Goal: Information Seeking & Learning: Learn about a topic

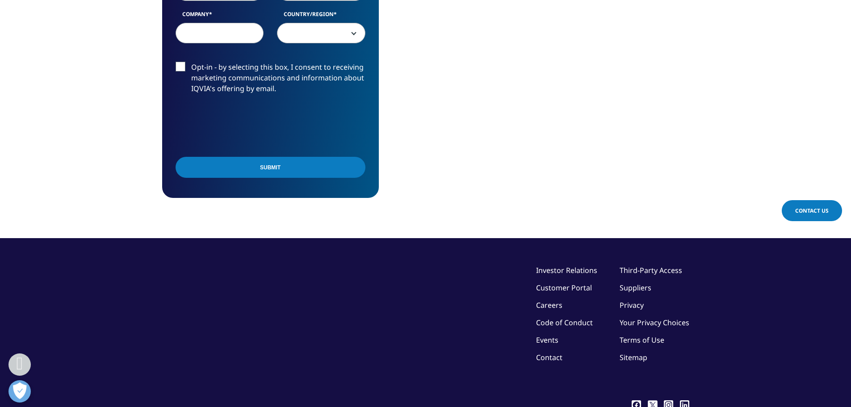
scroll to position [536, 0]
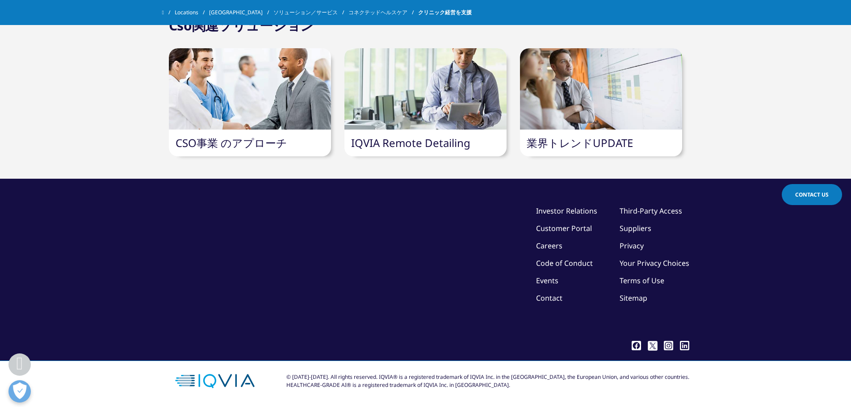
scroll to position [1777, 0]
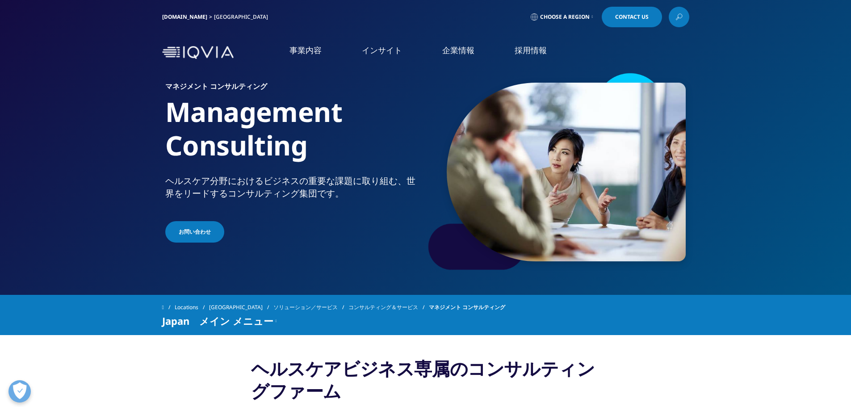
click at [72, 117] on link "IQVIAグループ" at bounding box center [173, 115] width 271 height 10
click at [63, 262] on link "CSO事業" at bounding box center [61, 260] width 29 height 10
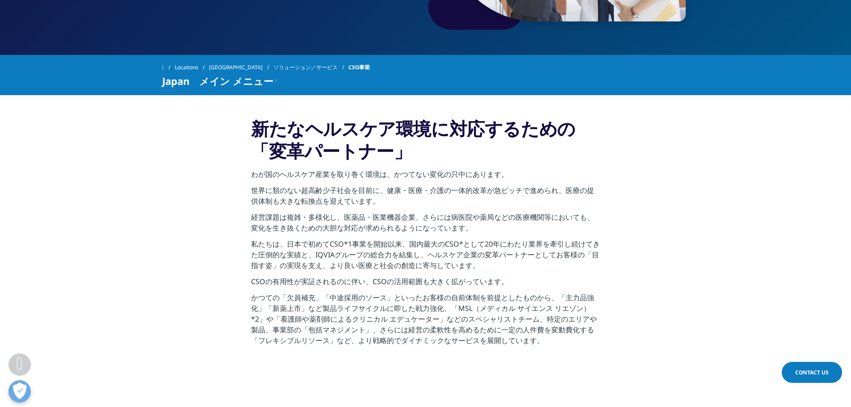
scroll to position [268, 0]
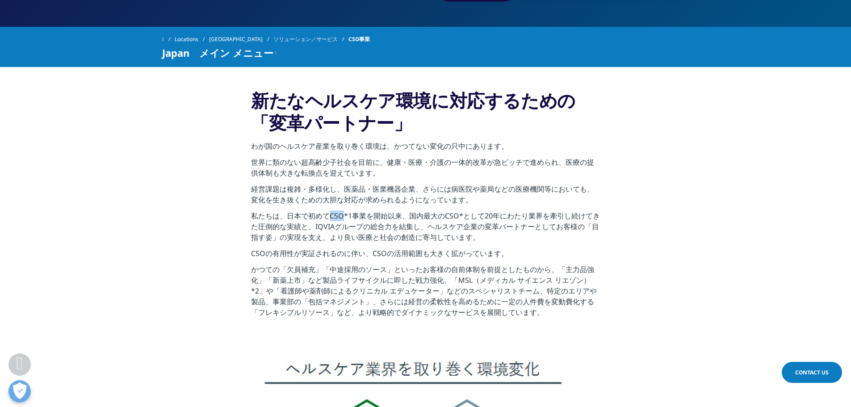
drag, startPoint x: 329, startPoint y: 216, endPoint x: 344, endPoint y: 214, distance: 14.4
click at [344, 214] on p "私たちは、日本で初めてCSO*1事業を開始以来、国内最大のCSO*として20年にわたり業界を牽引し続けてきた圧倒的な実績と、IQVIAグループの総合力を結集し…" at bounding box center [425, 229] width 349 height 38
click at [428, 234] on p "私たちは、日本で初めてCSO*1事業を開始以来、国内最大のCSO*として20年にわたり業界を牽引し続けてきた圧倒的な実績と、IQVIAグループの総合力を結集し…" at bounding box center [425, 229] width 349 height 38
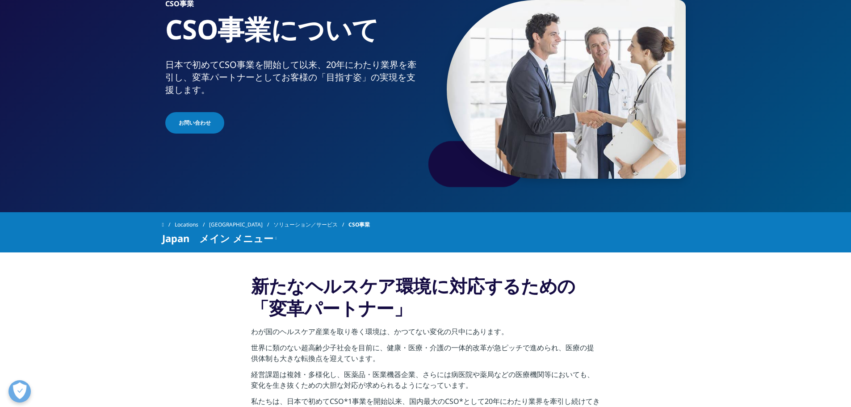
scroll to position [0, 0]
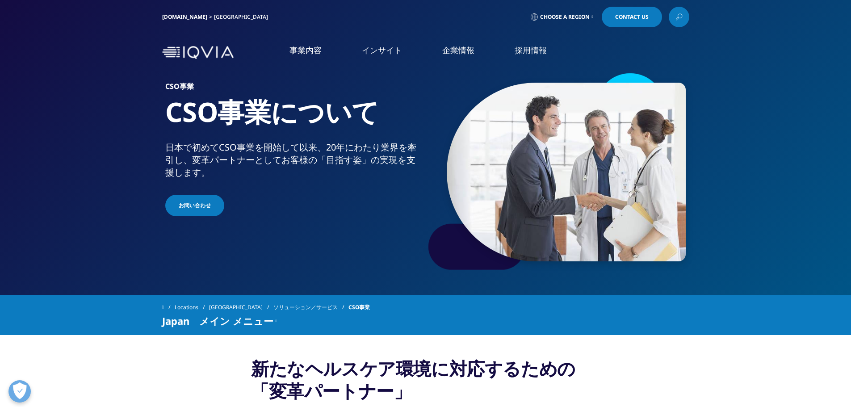
click at [197, 54] on img at bounding box center [197, 52] width 71 height 13
